Goal: Check status: Check status

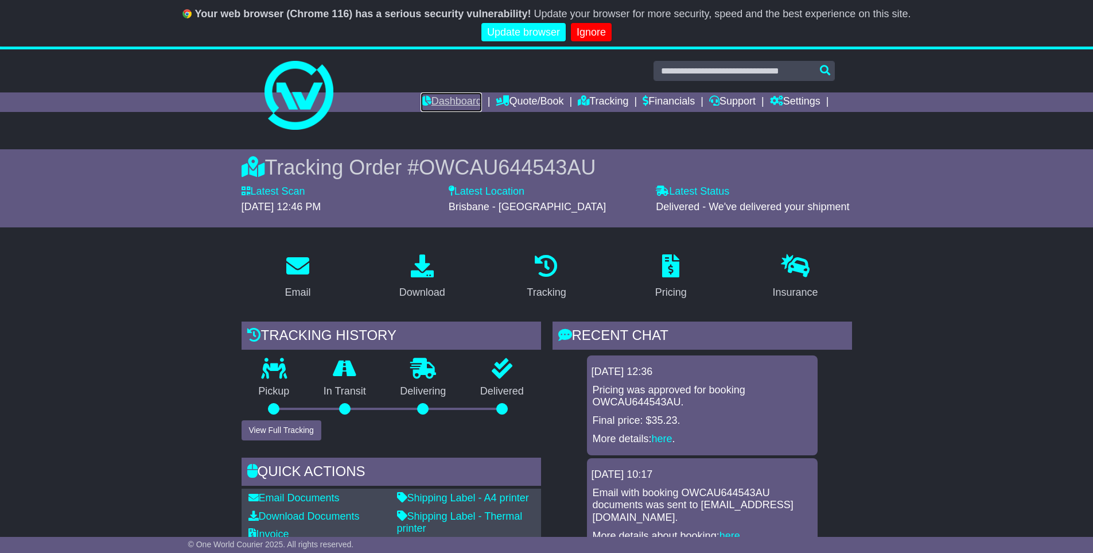
click at [437, 104] on link "Dashboard" at bounding box center [451, 102] width 61 height 20
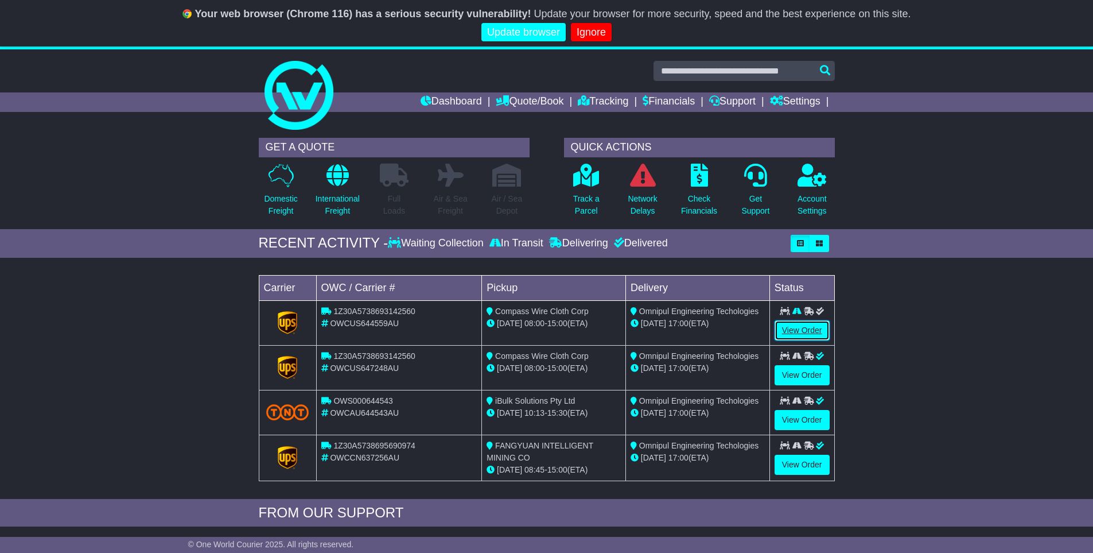
click at [785, 331] on link "View Order" at bounding box center [802, 330] width 55 height 20
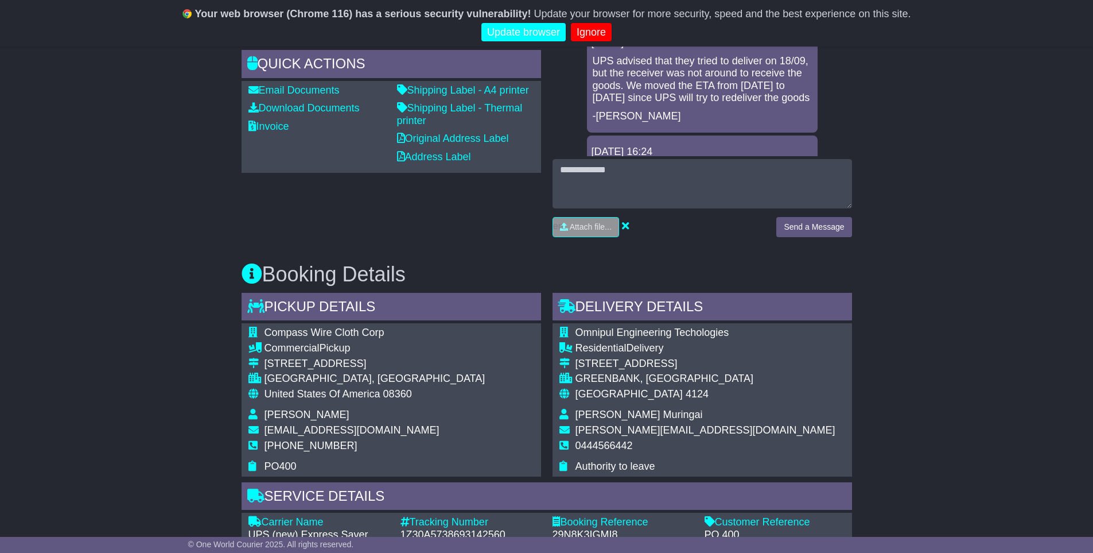
scroll to position [611, 0]
